Goal: Information Seeking & Learning: Find contact information

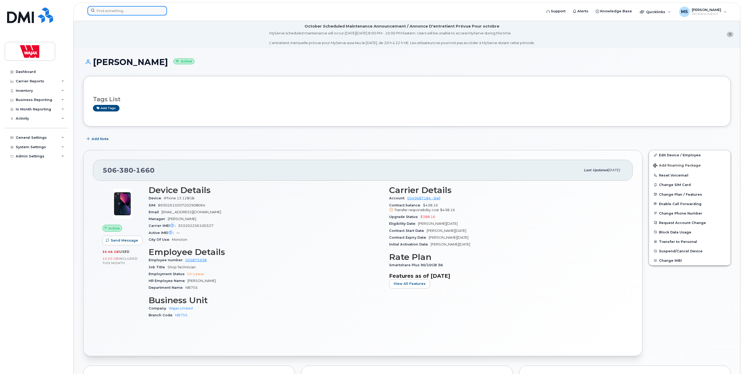
click at [133, 10] on input at bounding box center [127, 10] width 80 height 9
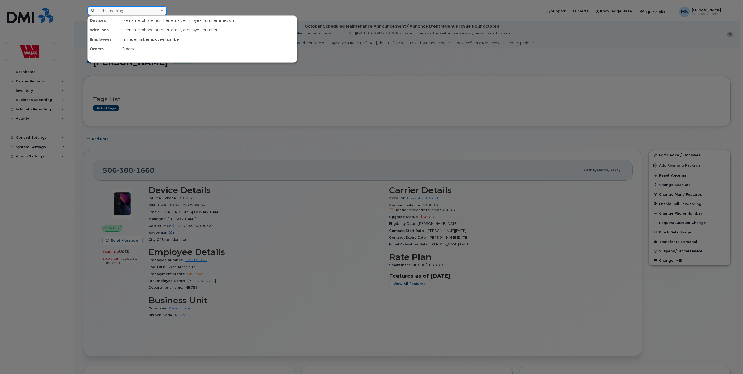
paste input "[PERSON_NAME]"
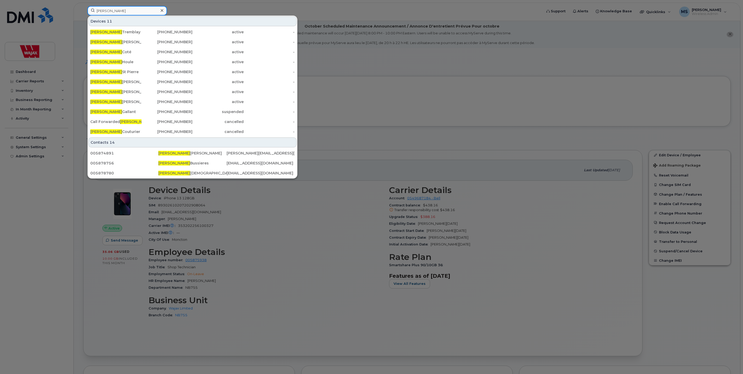
click at [140, 15] on input "[PERSON_NAME]" at bounding box center [127, 10] width 80 height 9
click at [140, 13] on input "[PERSON_NAME]" at bounding box center [127, 10] width 80 height 9
paste input "[PERSON_NAME]"
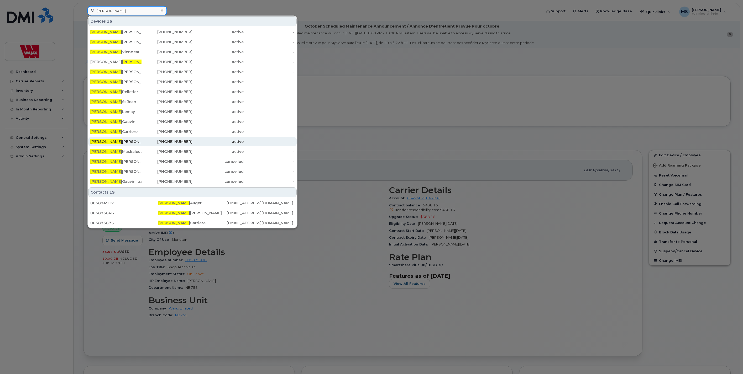
type input "[PERSON_NAME]"
click at [107, 141] on div "[PERSON_NAME]" at bounding box center [115, 141] width 51 height 5
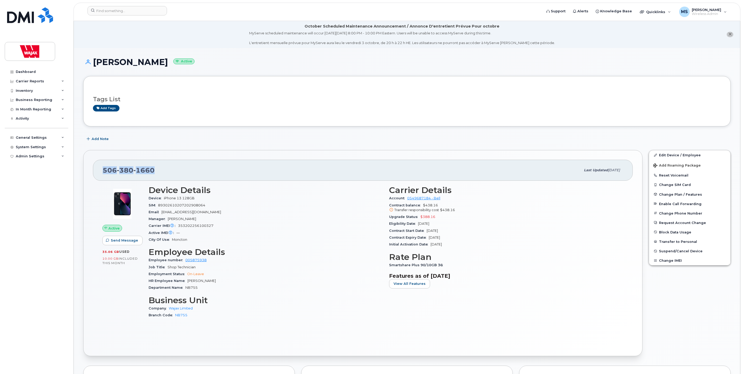
drag, startPoint x: 103, startPoint y: 171, endPoint x: 153, endPoint y: 173, distance: 50.4
click at [153, 173] on div "[PHONE_NUMBER] Last updated [DATE]" at bounding box center [363, 170] width 540 height 21
copy span "[PHONE_NUMBER]"
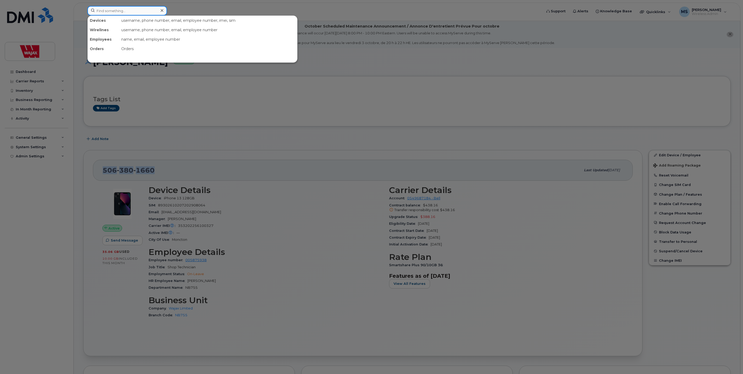
click at [116, 12] on input at bounding box center [127, 10] width 80 height 9
paste input "POWELL"
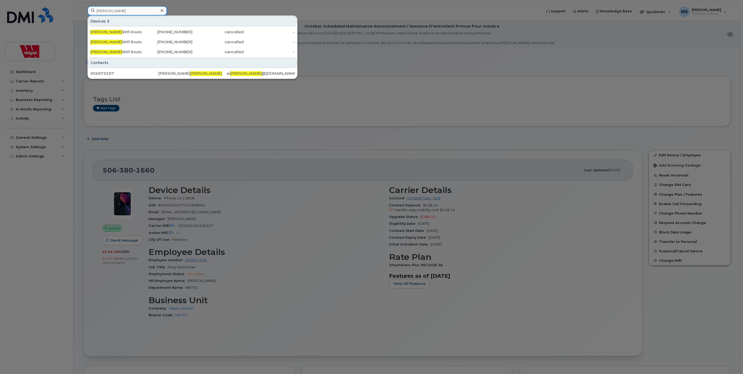
click at [121, 12] on input "POWELL" at bounding box center [127, 10] width 80 height 9
paste input "ARENT"
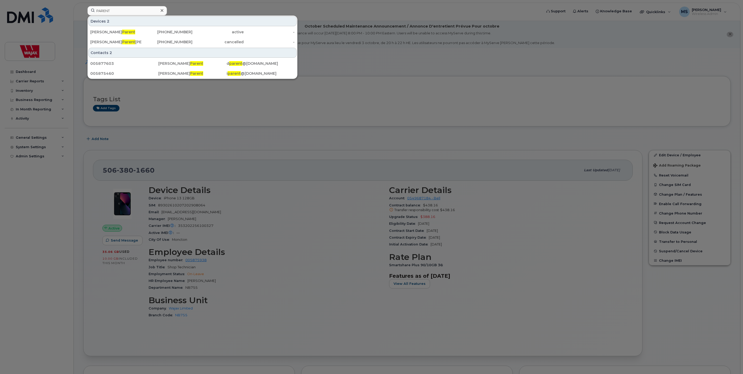
click at [130, 15] on div "Devices 2 Isabelle Parent 438-830-3031 active - Sidney Parent Authier 438-341-0…" at bounding box center [192, 47] width 210 height 64
click at [129, 12] on input "PARENT" at bounding box center [127, 10] width 80 height 9
paste input "GUERETTE"
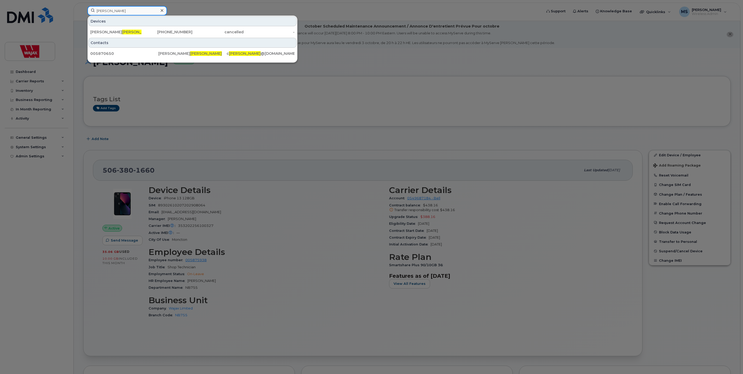
click at [127, 9] on input "GUERETTE" at bounding box center [127, 10] width 80 height 9
paste input "ILLEM"
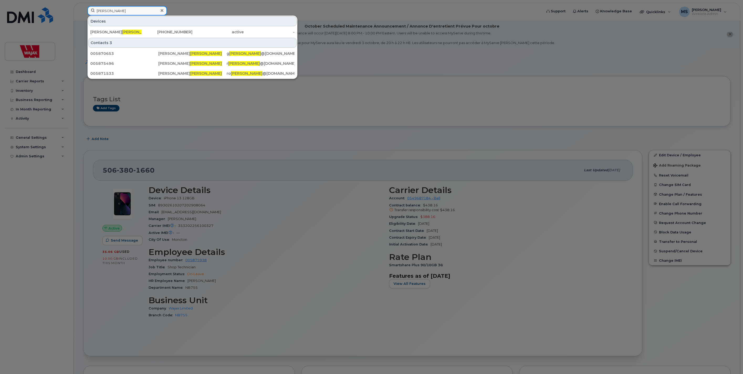
click at [112, 8] on input "GUILLEMETTE" at bounding box center [127, 10] width 80 height 9
paste input "JAMIESON"
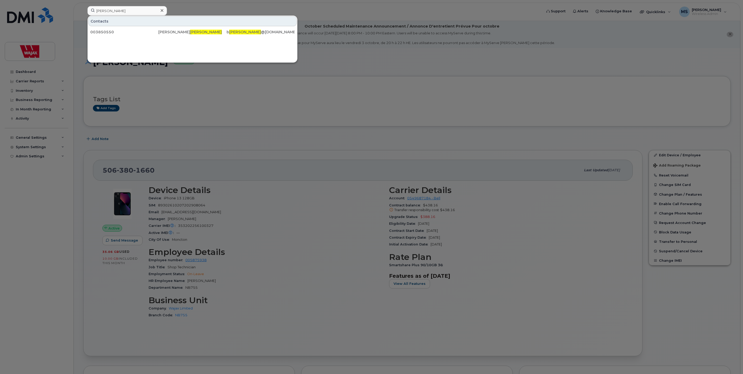
click at [131, 5] on div at bounding box center [371, 187] width 743 height 374
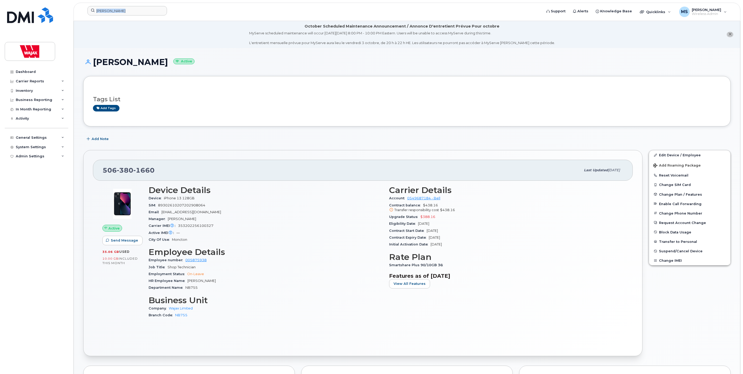
click at [131, 5] on header "JAMIESON Support Alerts Knowledge Base Quicklinks Suspend / Cancel Device Chang…" at bounding box center [406, 12] width 667 height 18
drag, startPoint x: 131, startPoint y: 5, endPoint x: 101, endPoint y: 14, distance: 31.5
click at [101, 14] on input "JAMIESON" at bounding box center [127, 10] width 80 height 9
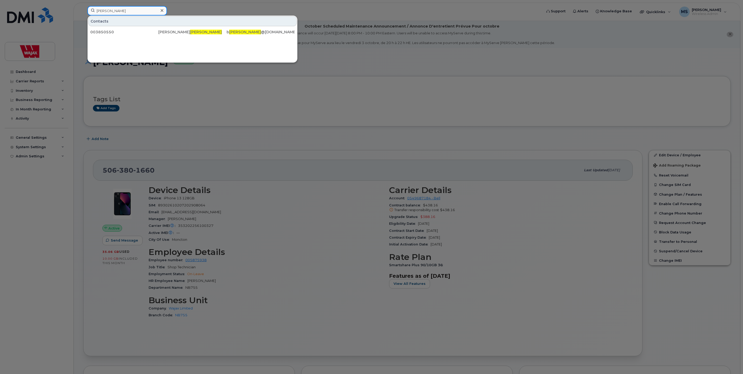
click at [103, 14] on input "JAMIESON" at bounding box center [127, 10] width 80 height 9
paste input "GIROUX"
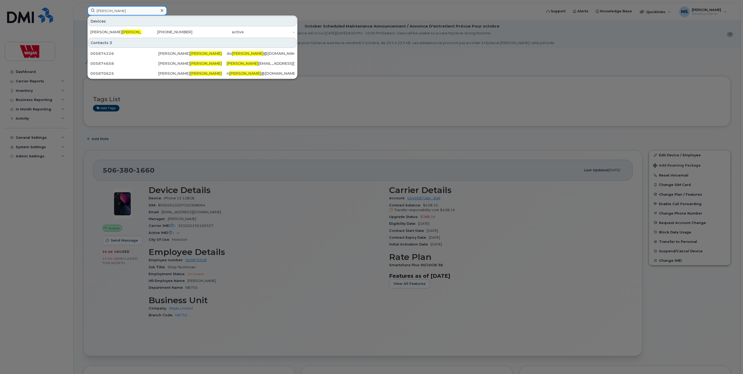
click at [108, 11] on input "GIROUX" at bounding box center [127, 10] width 80 height 9
paste input "PARENT"
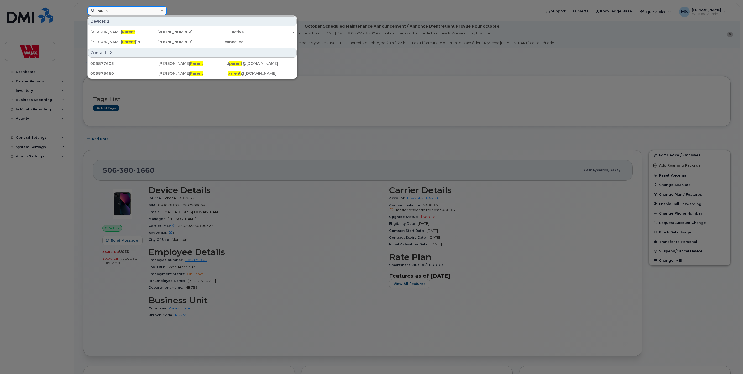
click at [102, 11] on input "PARENT" at bounding box center [127, 10] width 80 height 9
paste input "NAGEL"
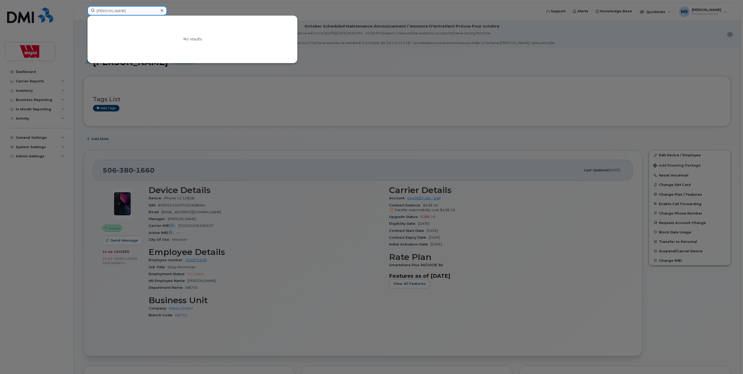
click at [109, 10] on input "NAGEL" at bounding box center [127, 10] width 80 height 9
paste input "LAROUCHE"
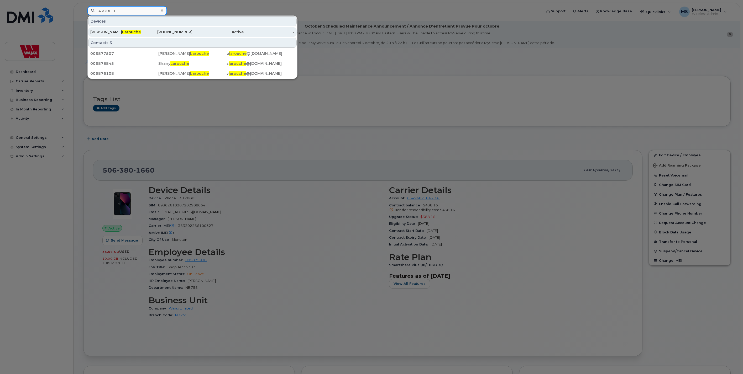
type input "LAROUCHE"
click at [127, 35] on div "Vanessa Larouche" at bounding box center [115, 31] width 51 height 9
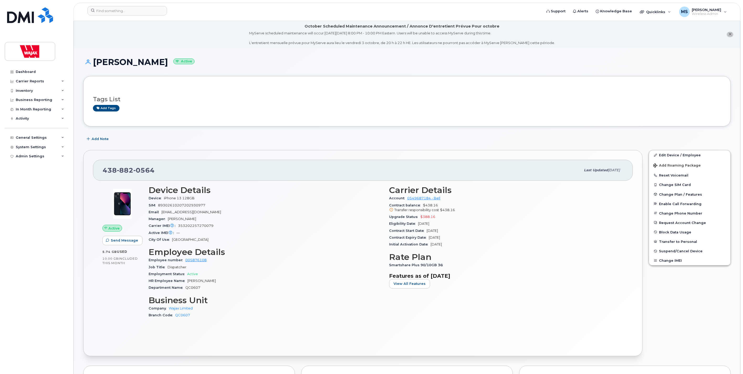
click at [126, 167] on span "882" at bounding box center [125, 170] width 17 height 8
copy span "438 882 0564"
